Goal: Navigation & Orientation: Find specific page/section

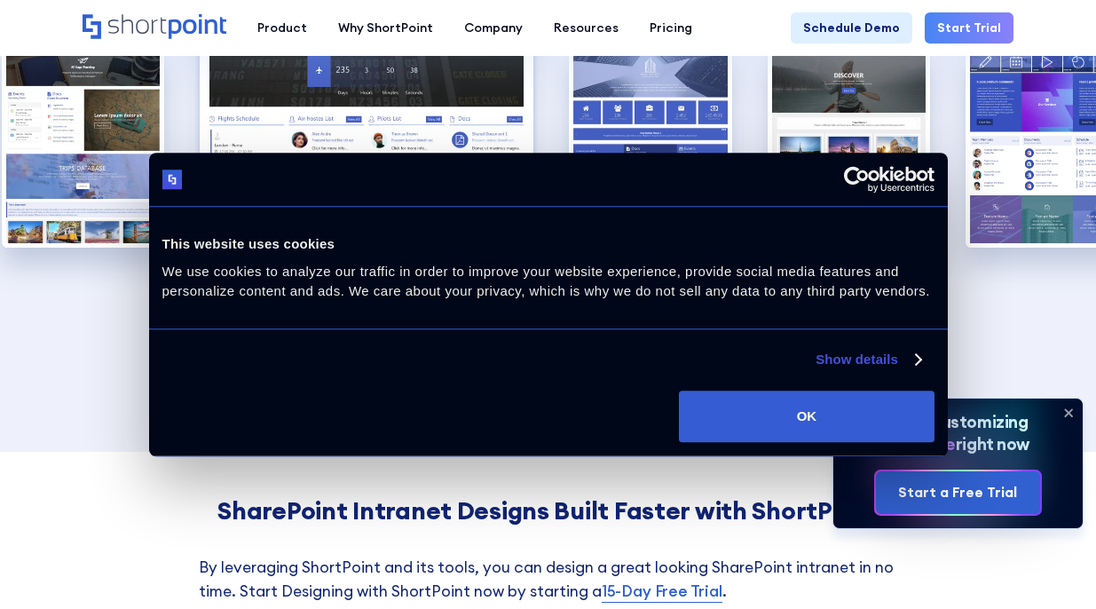
scroll to position [2837, 0]
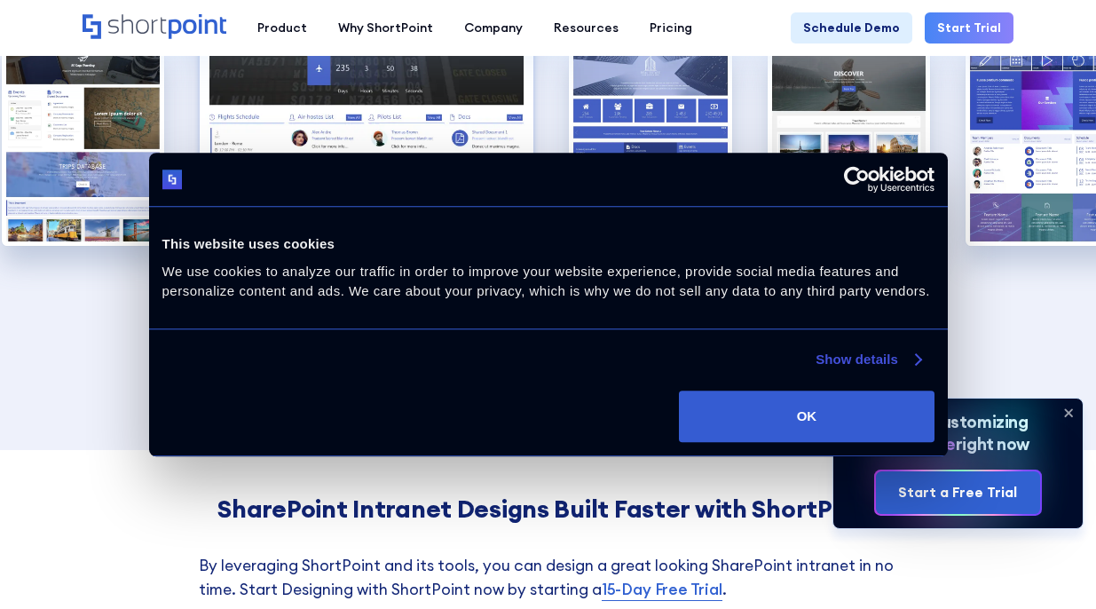
click at [855, 357] on link "Show details" at bounding box center [868, 359] width 105 height 21
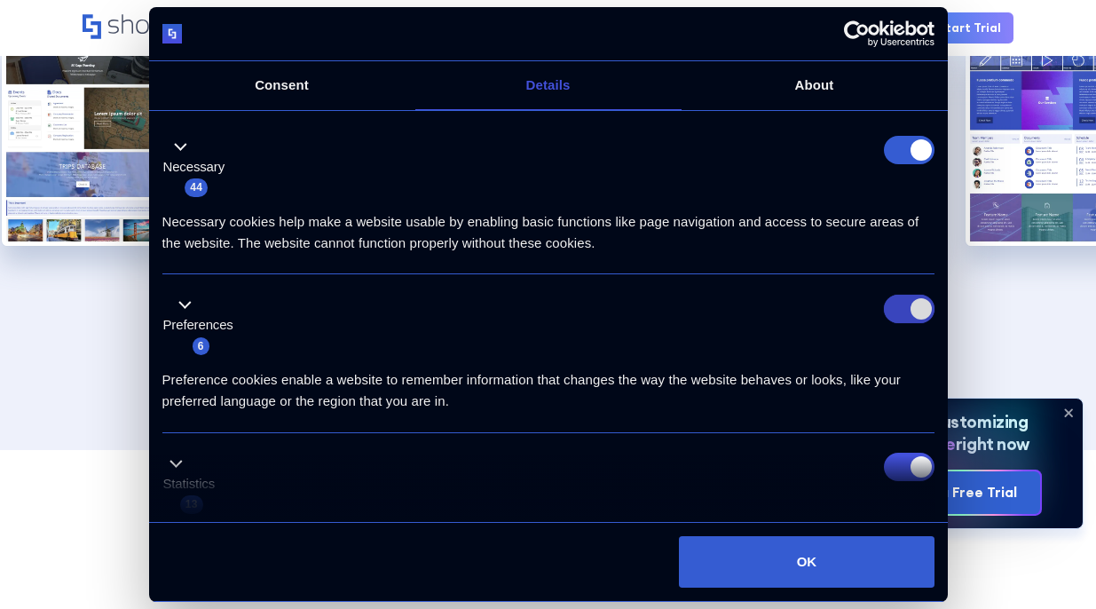
click at [906, 314] on input "Preferences" at bounding box center [909, 309] width 51 height 28
checkbox input "false"
click at [919, 150] on form at bounding box center [909, 150] width 51 height 28
click at [916, 468] on input "Statistics" at bounding box center [909, 467] width 51 height 28
checkbox input "false"
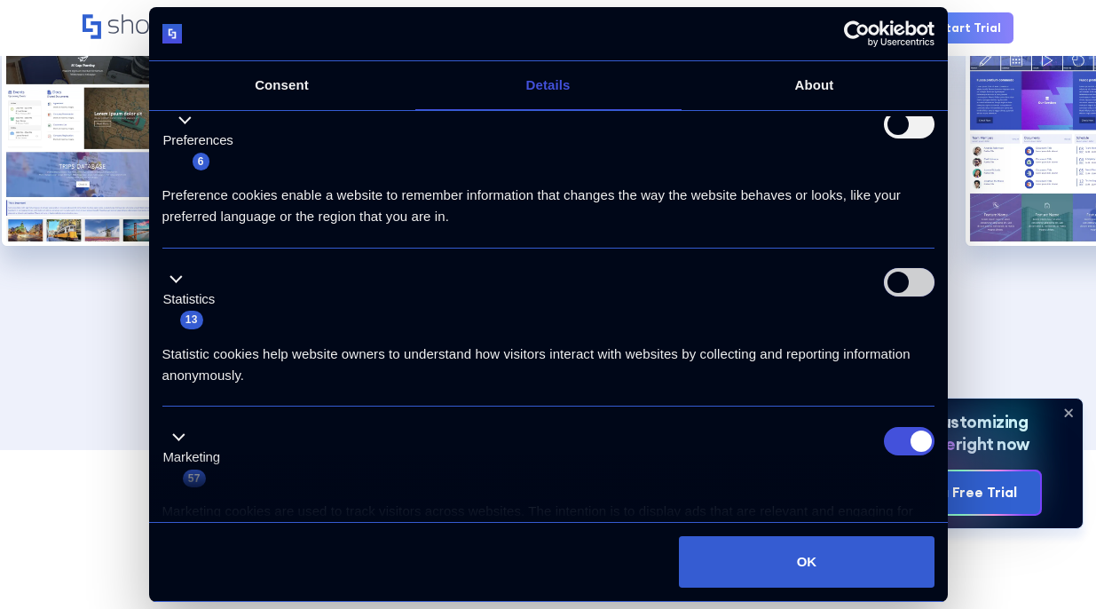
scroll to position [225, 0]
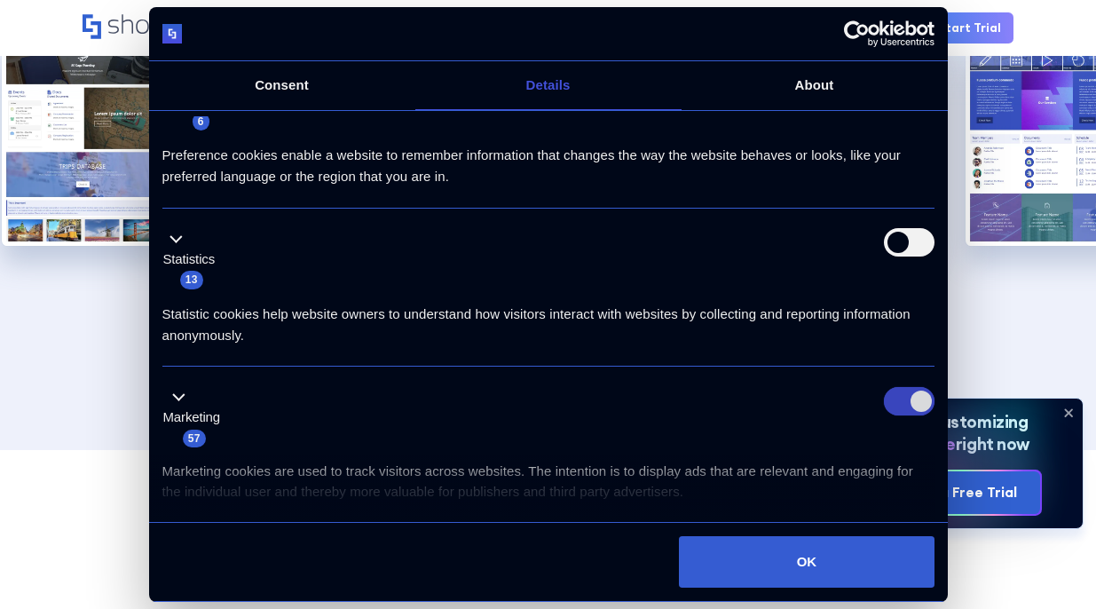
click at [903, 413] on input "Marketing" at bounding box center [909, 401] width 51 height 28
checkbox input "false"
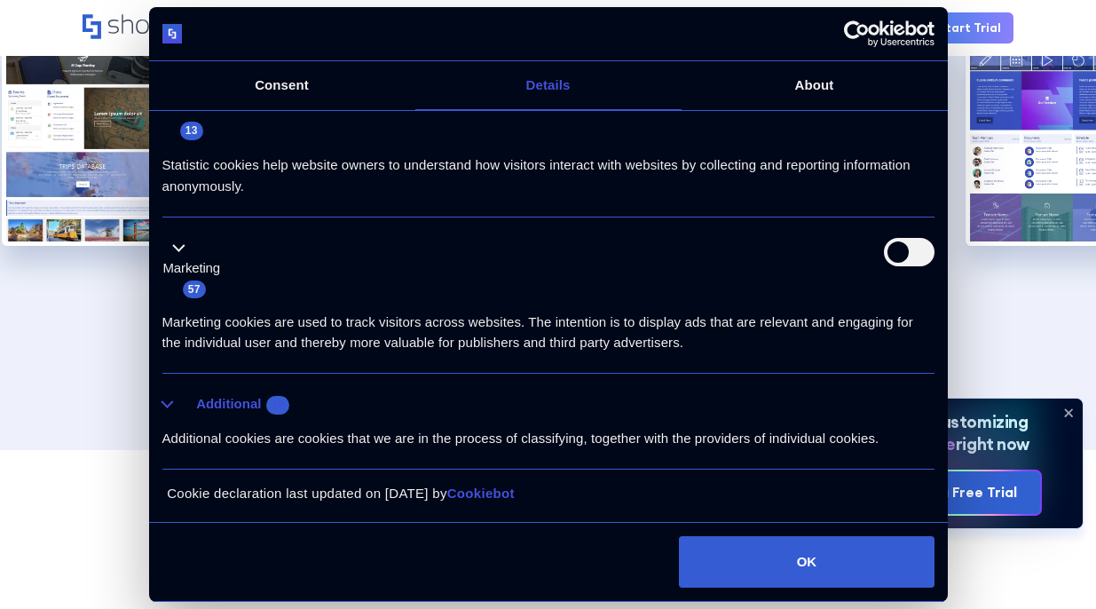
click at [170, 400] on button "Additional 10" at bounding box center [231, 404] width 138 height 22
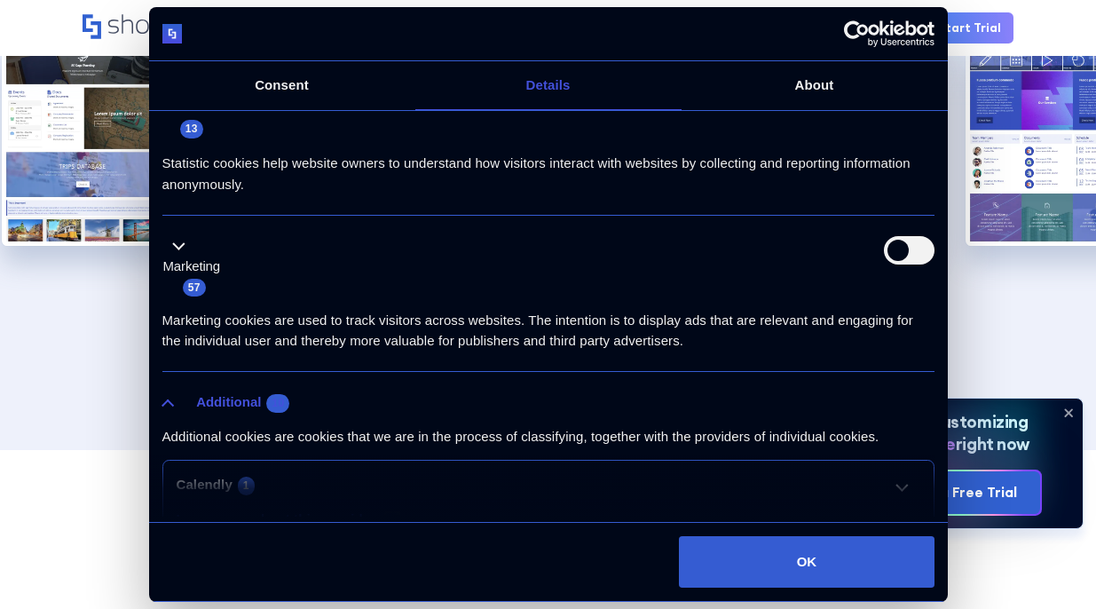
click at [171, 402] on button "Additional 10" at bounding box center [231, 403] width 138 height 22
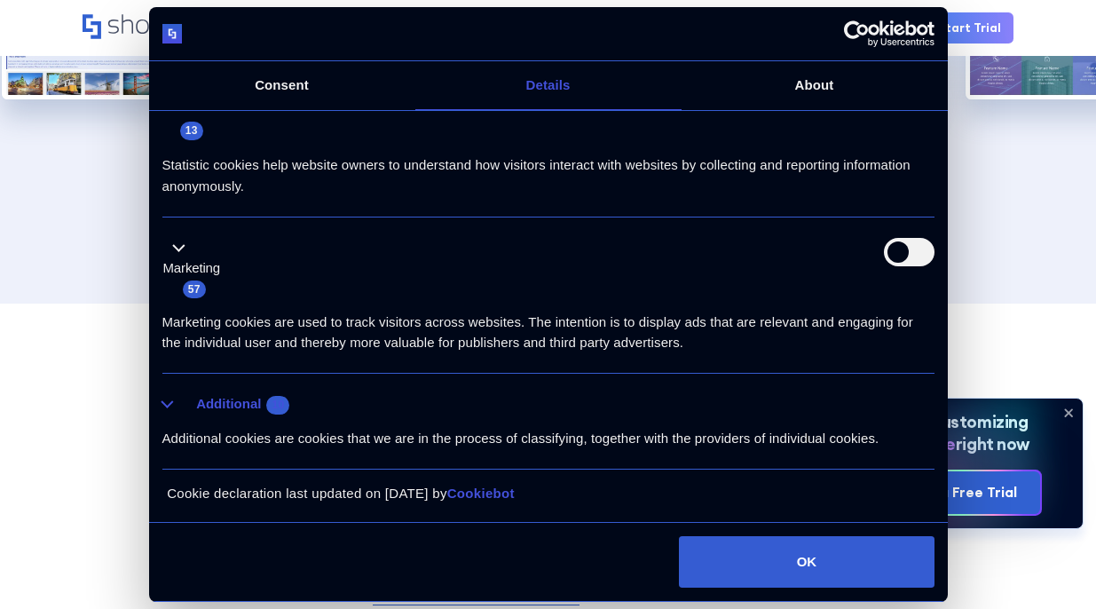
scroll to position [2979, 0]
click at [166, 401] on button "Additional 10" at bounding box center [231, 404] width 138 height 22
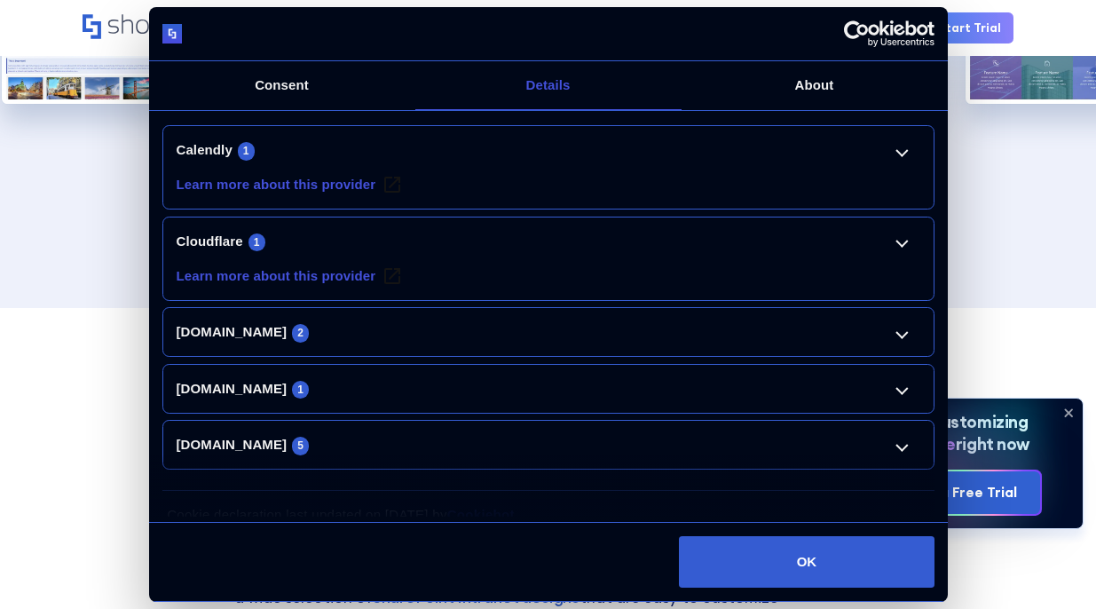
scroll to position [733, 0]
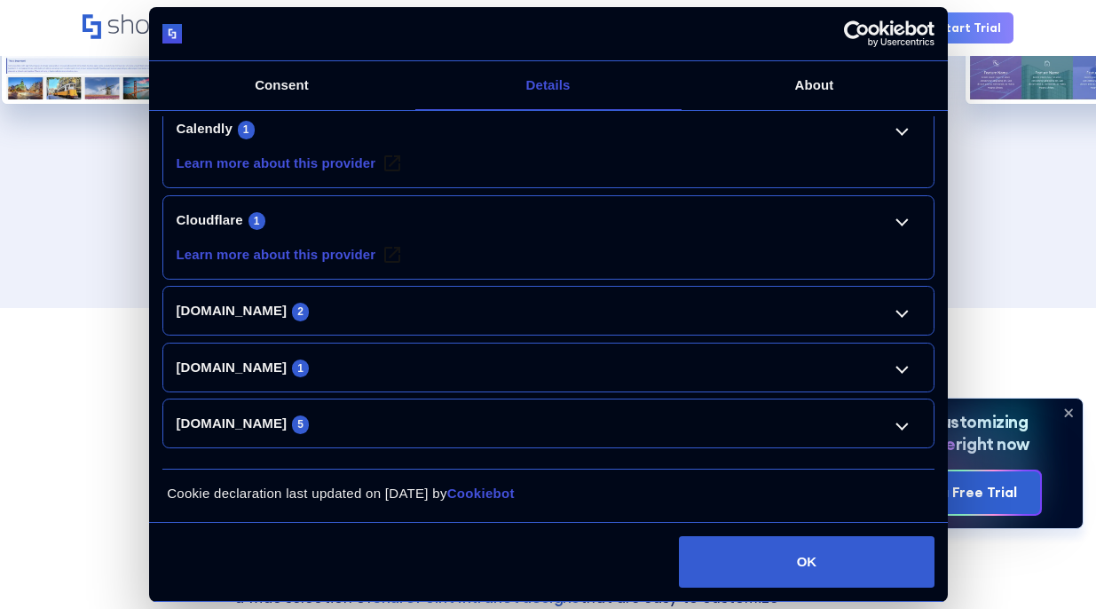
click at [922, 409] on li "[DOMAIN_NAME] 5 sp_cookie Pending Maximum Storage Duration : Session Type : HTT…" at bounding box center [548, 424] width 772 height 50
click at [900, 421] on link "[DOMAIN_NAME] 5" at bounding box center [549, 423] width 744 height 21
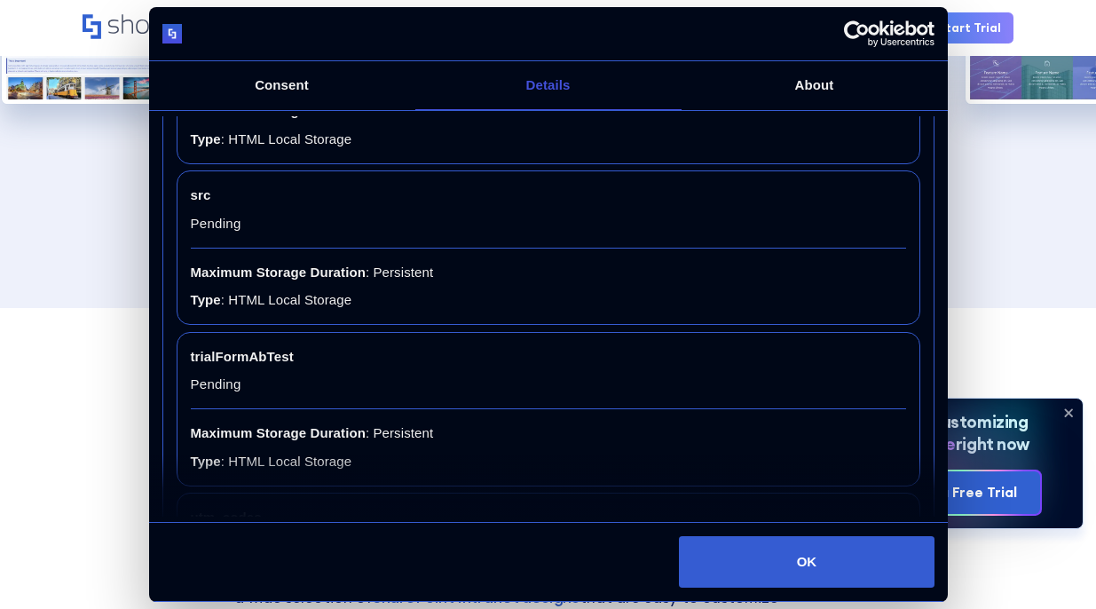
scroll to position [1574, 0]
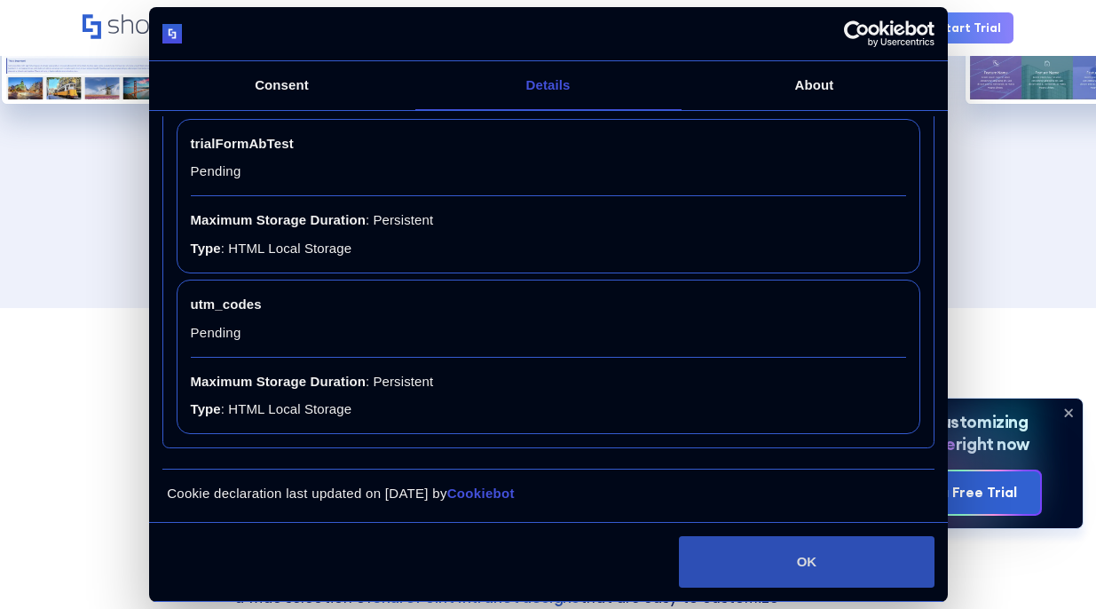
click at [787, 565] on button "OK" at bounding box center [806, 561] width 255 height 51
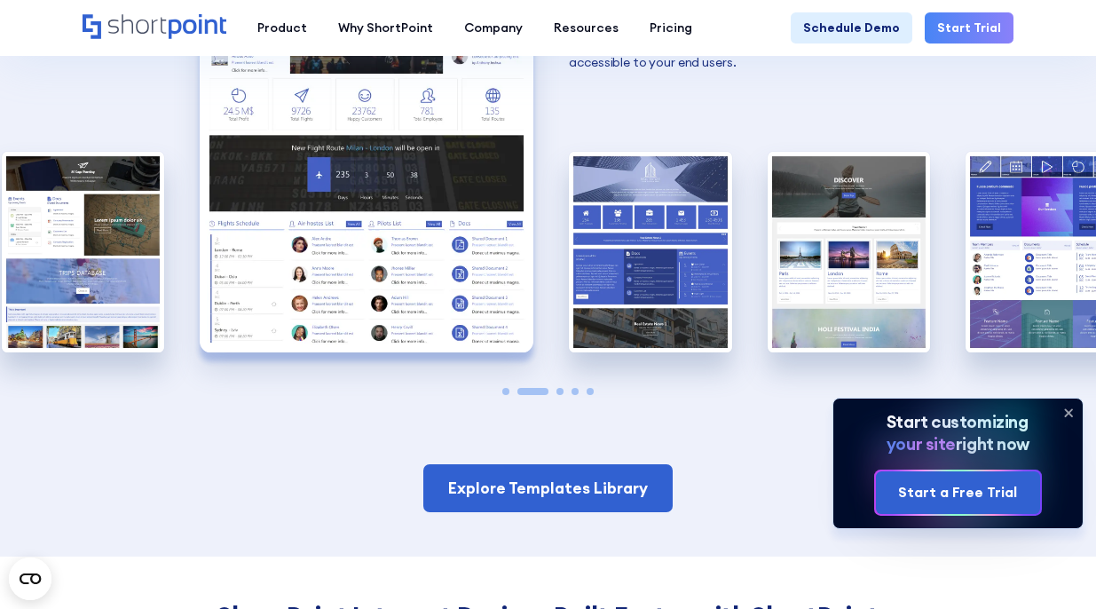
scroll to position [2733, 0]
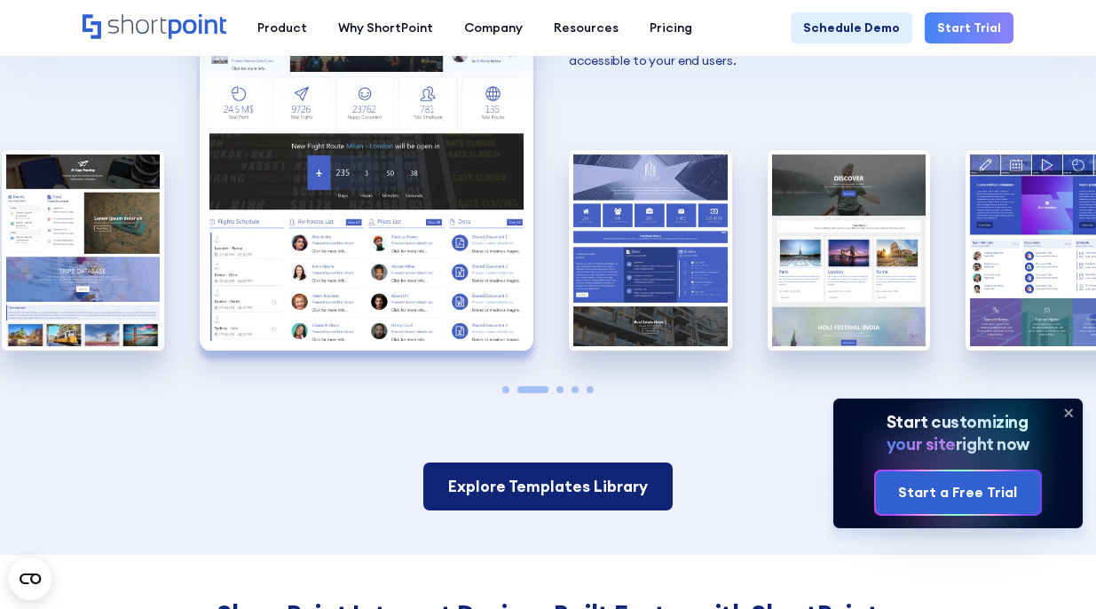
click at [599, 480] on link "Explore Templates Library" at bounding box center [547, 487] width 249 height 48
